Goal: Task Accomplishment & Management: Manage account settings

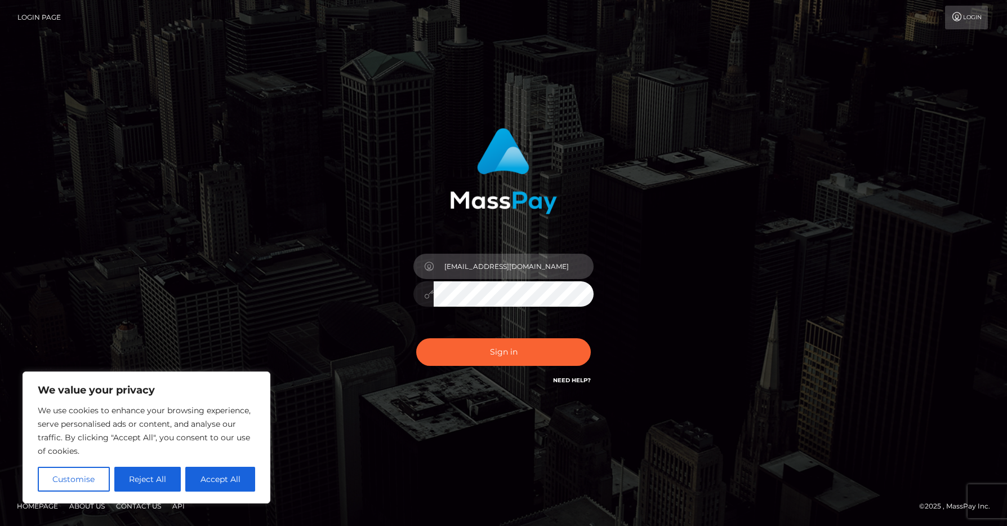
type input "sookau@outlook.com"
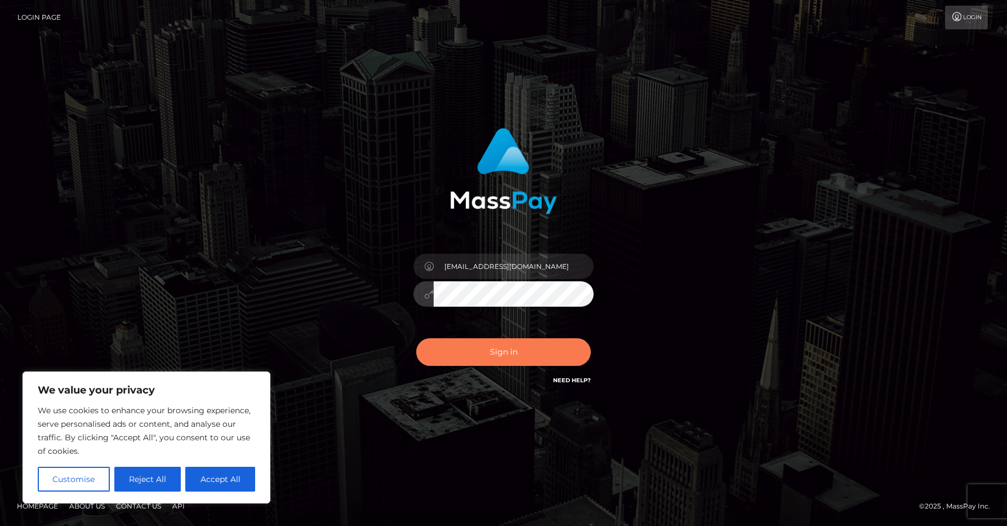
click at [515, 341] on button "Sign in" at bounding box center [503, 352] width 175 height 28
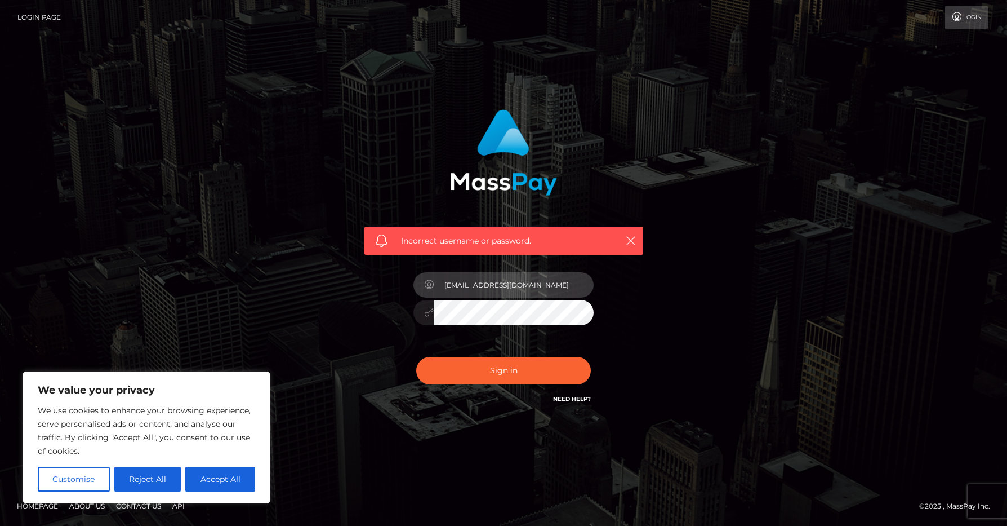
type input "[EMAIL_ADDRESS][DOMAIN_NAME]"
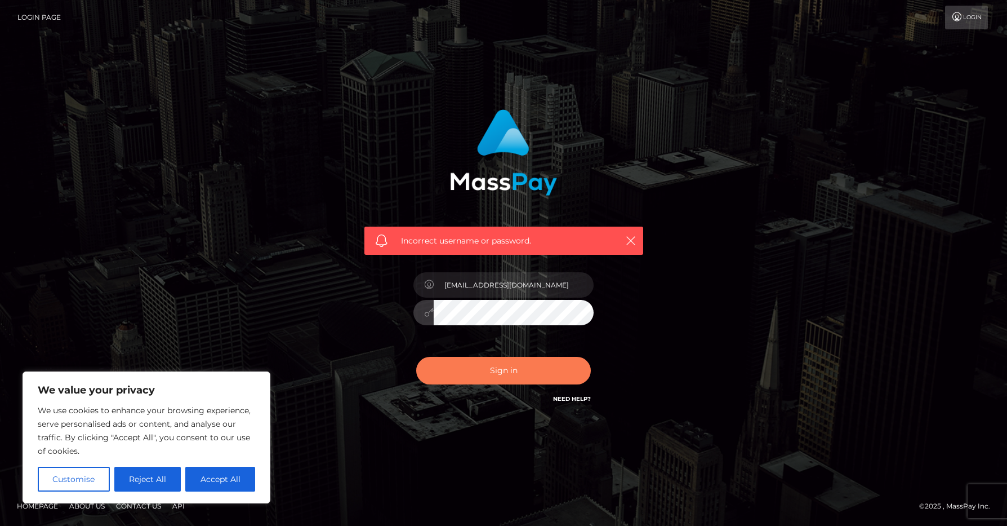
click at [494, 367] on button "Sign in" at bounding box center [503, 371] width 175 height 28
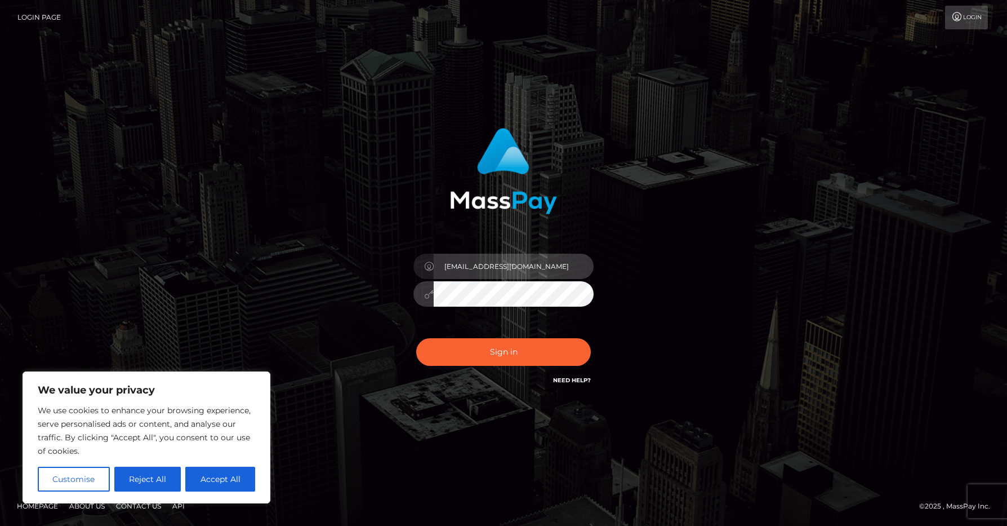
click at [531, 263] on input "sookau@outlook.com" at bounding box center [514, 266] width 160 height 25
type input "sookiechu"
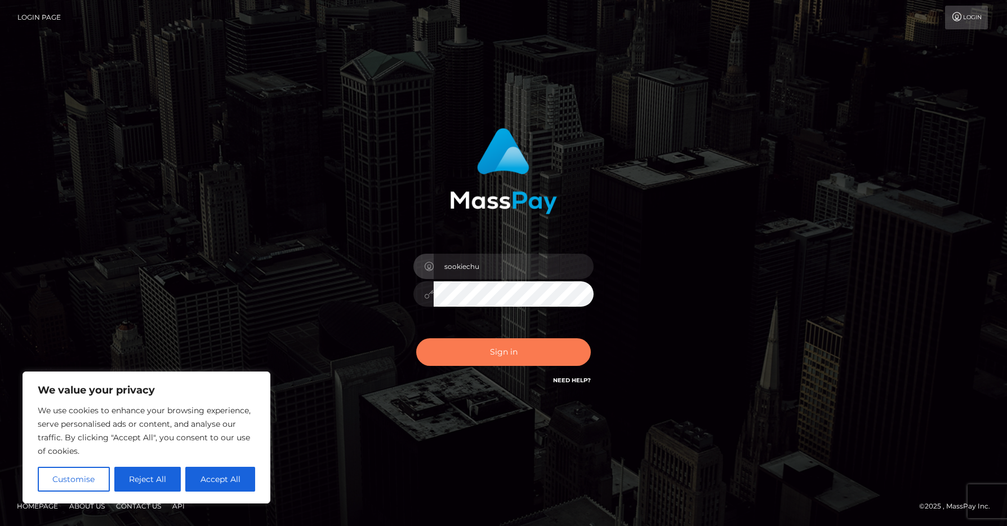
click at [534, 361] on button "Sign in" at bounding box center [503, 352] width 175 height 28
